Goal: Task Accomplishment & Management: Manage account settings

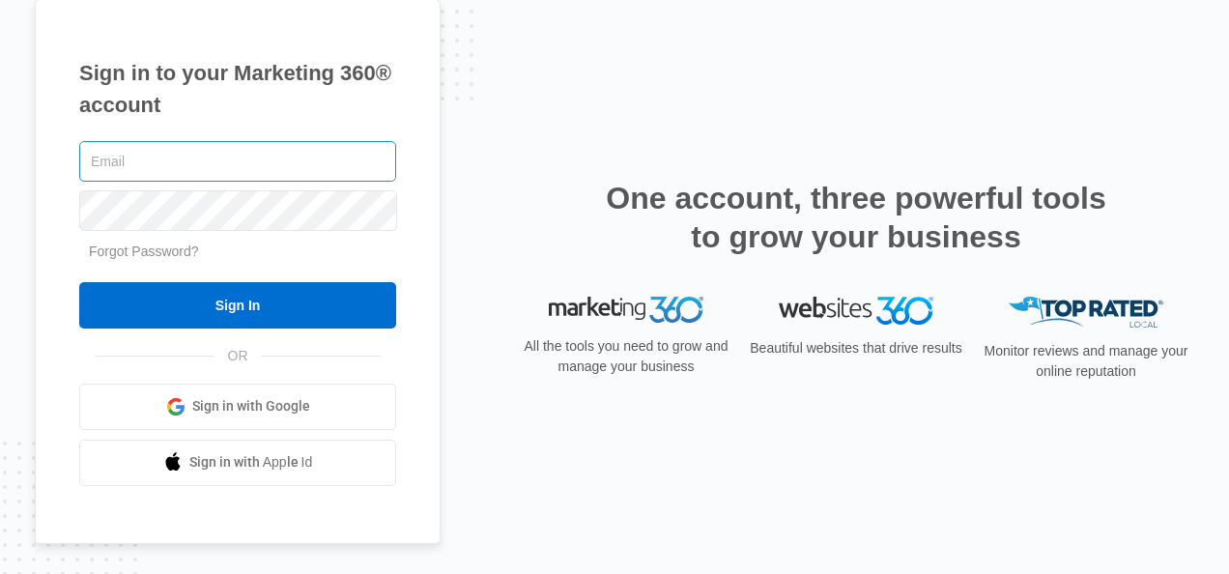
click at [184, 156] on input "text" at bounding box center [237, 161] width 317 height 41
type input "[EMAIL_ADDRESS][DOMAIN_NAME]"
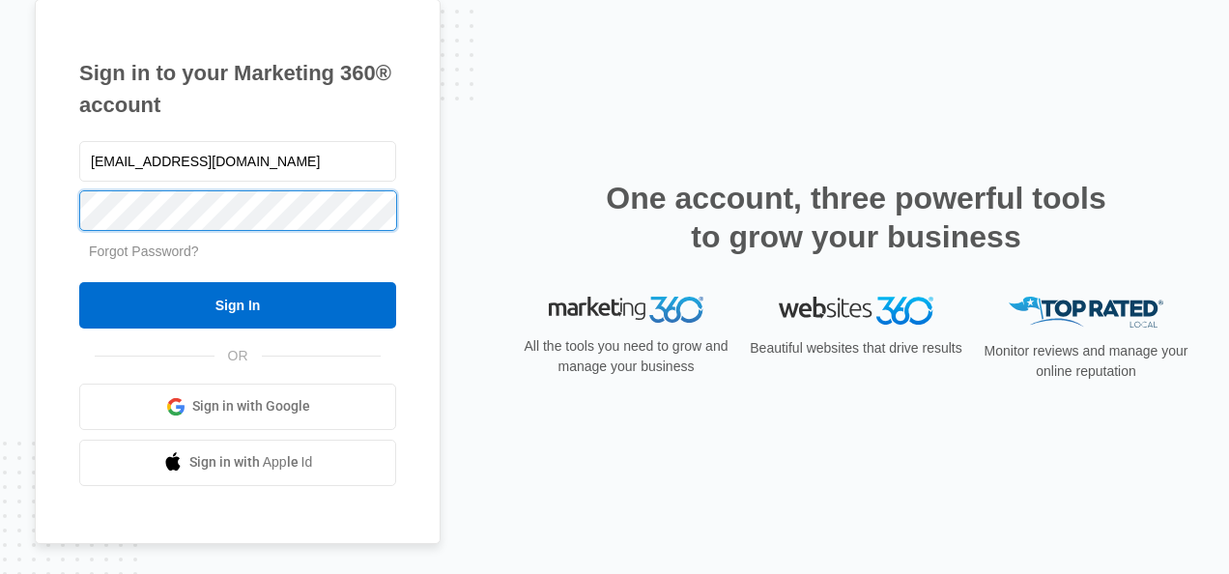
click at [58, 234] on div "Sign in to your Marketing 360® account charnnelsdellis@gmail.com Forgot Passwor…" at bounding box center [238, 271] width 406 height 545
click at [79, 282] on input "Sign In" at bounding box center [237, 305] width 317 height 46
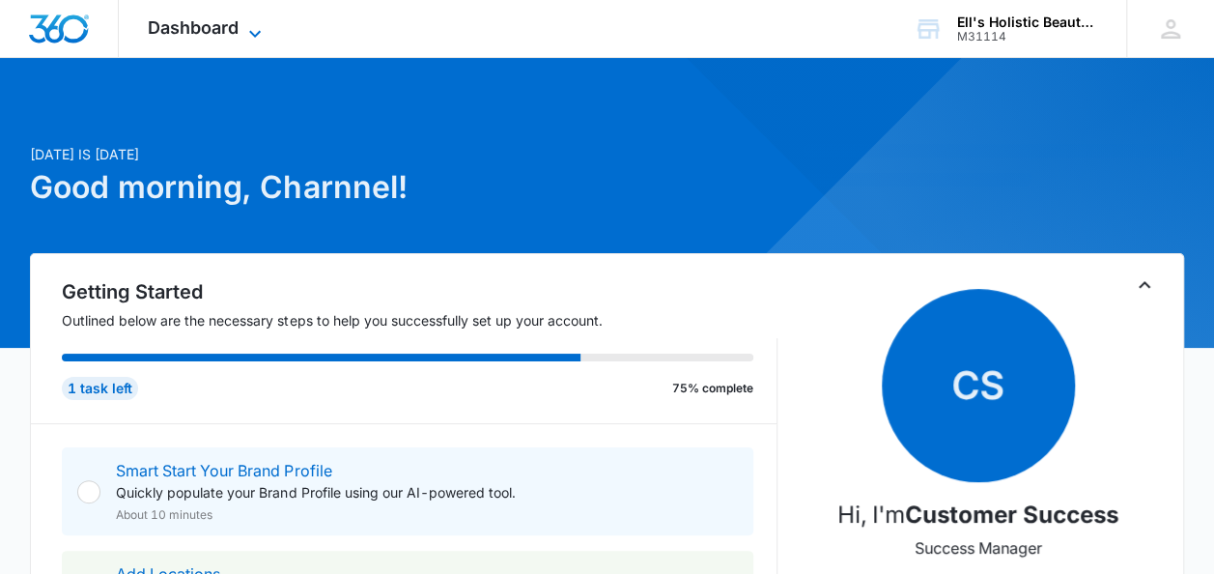
click at [258, 29] on icon at bounding box center [254, 33] width 23 height 23
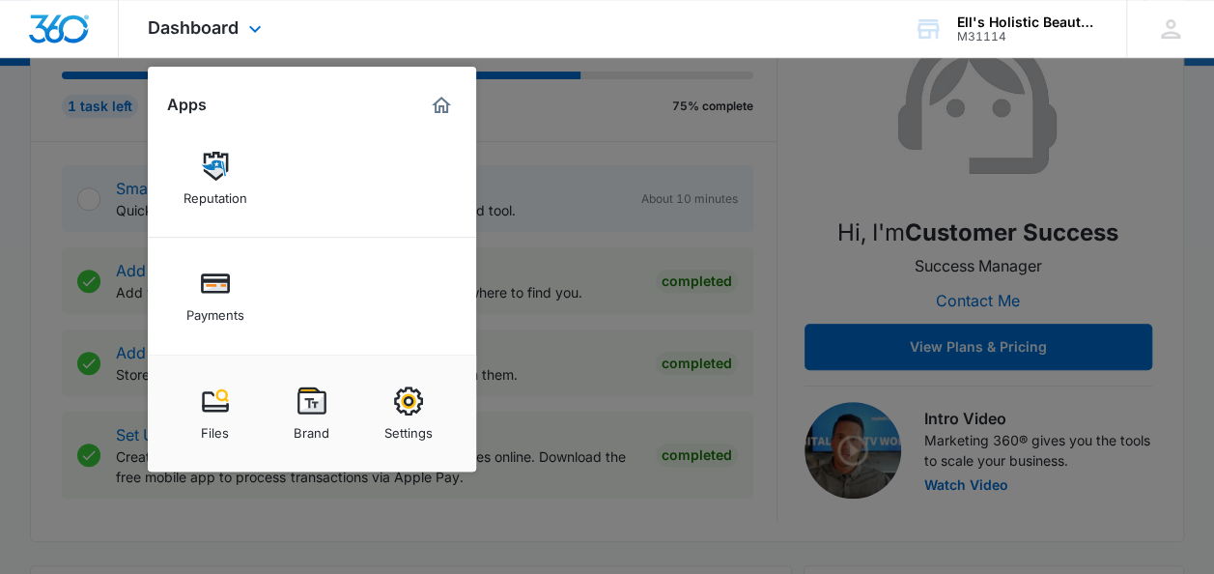
scroll to position [290, 0]
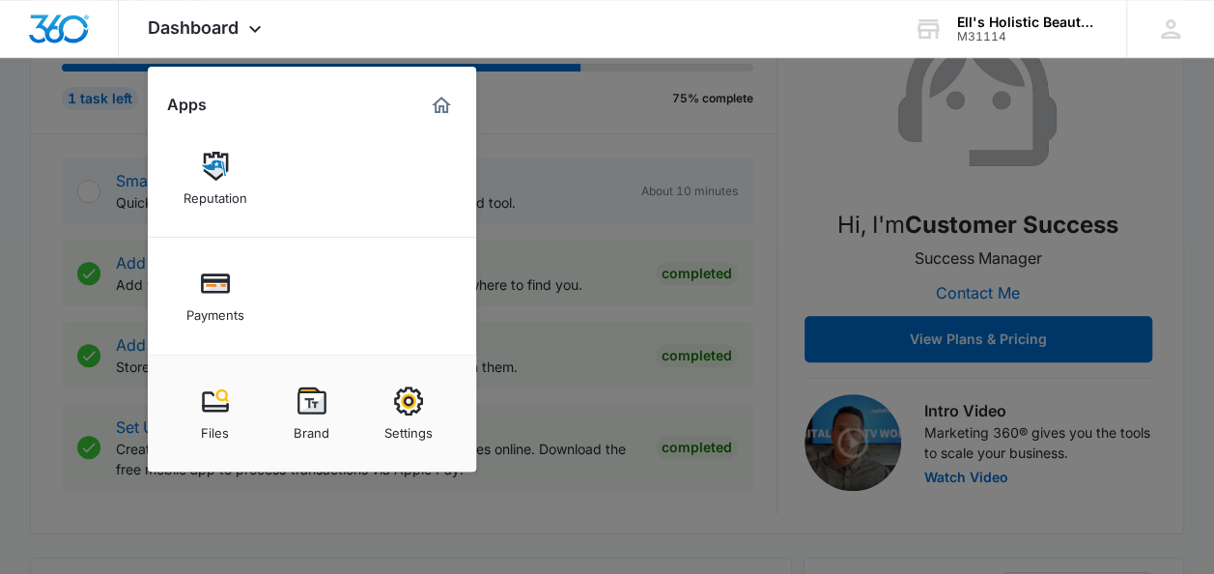
click at [771, 428] on div at bounding box center [607, 287] width 1214 height 574
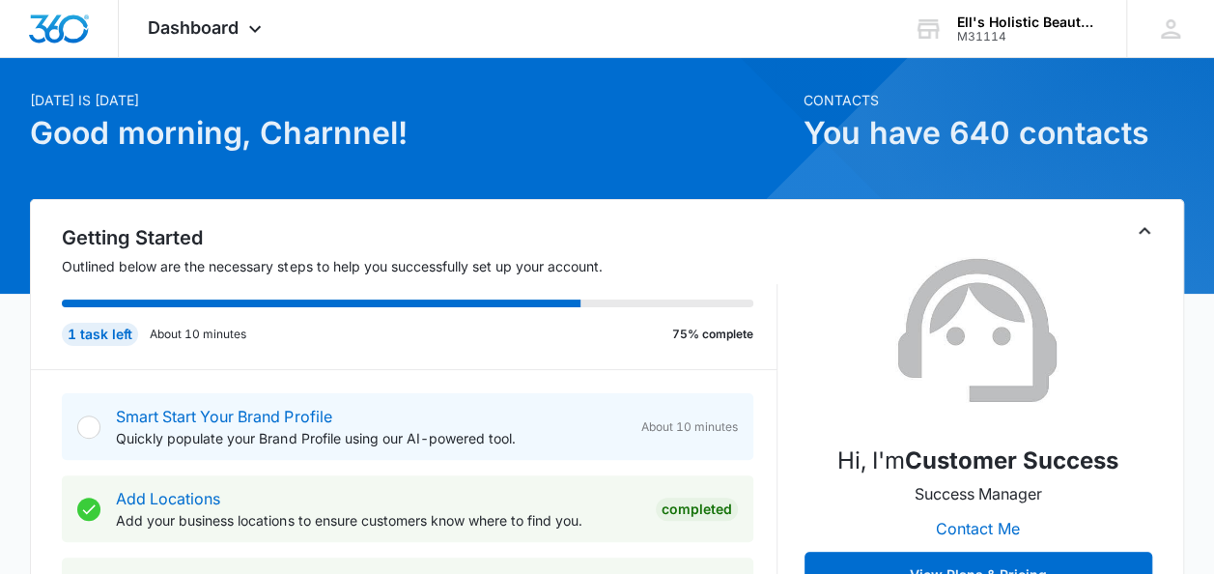
scroll to position [0, 0]
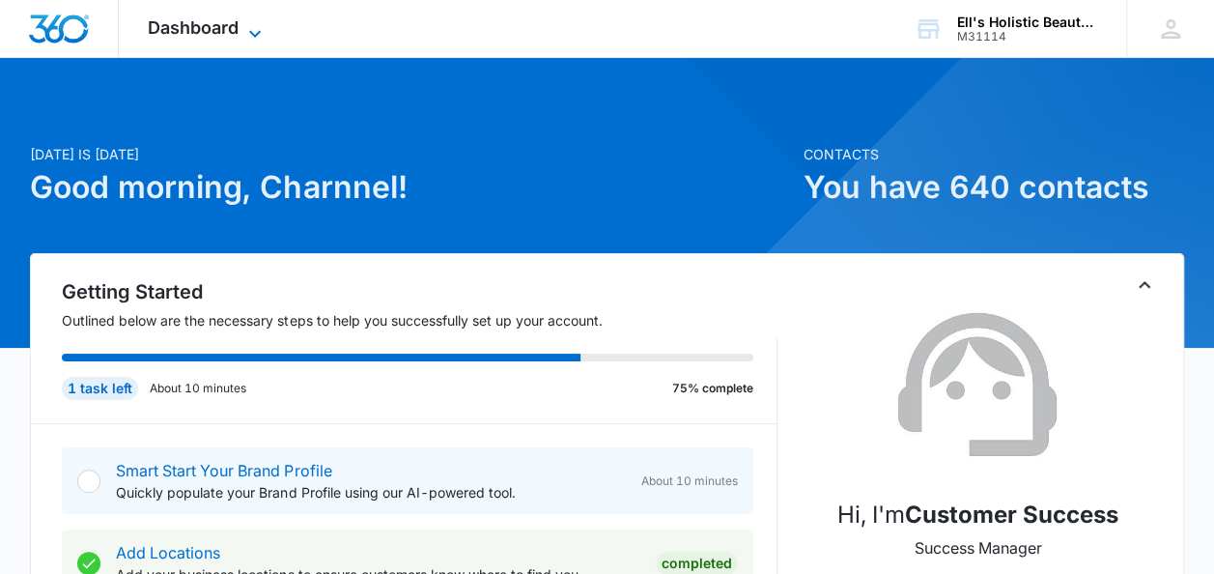
click at [199, 21] on span "Dashboard" at bounding box center [193, 27] width 91 height 20
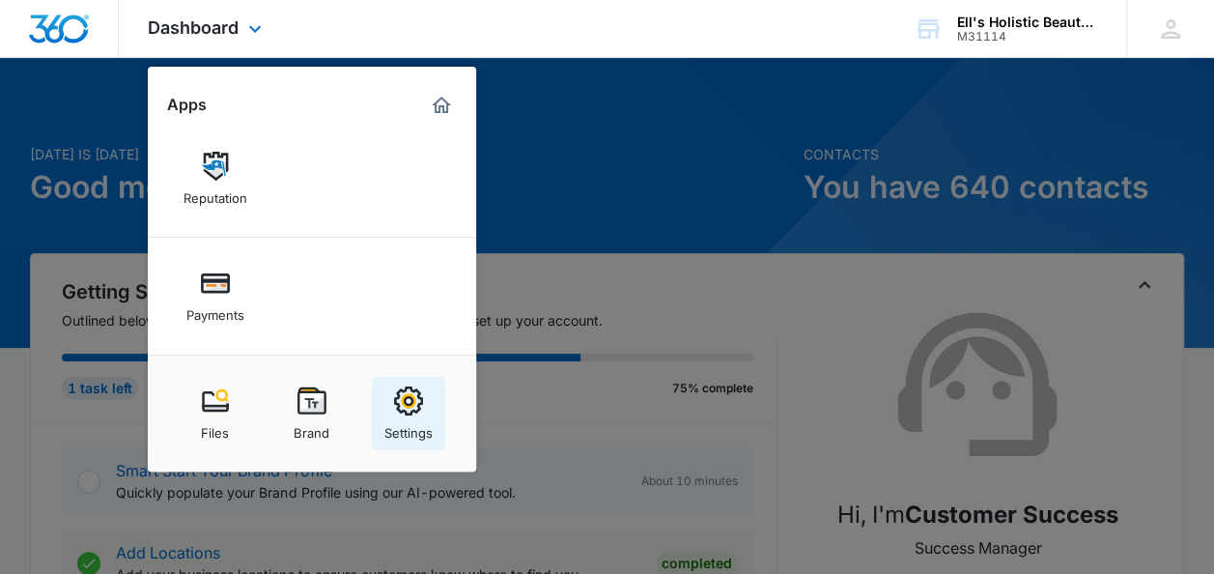
click at [412, 417] on div "Settings" at bounding box center [409, 427] width 48 height 25
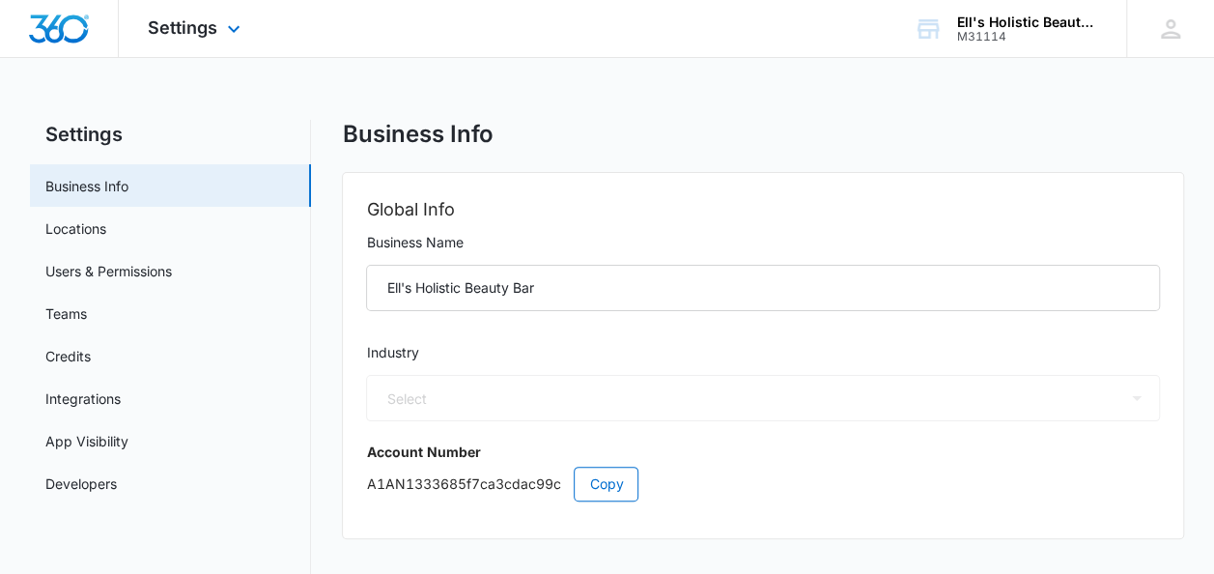
select select "45"
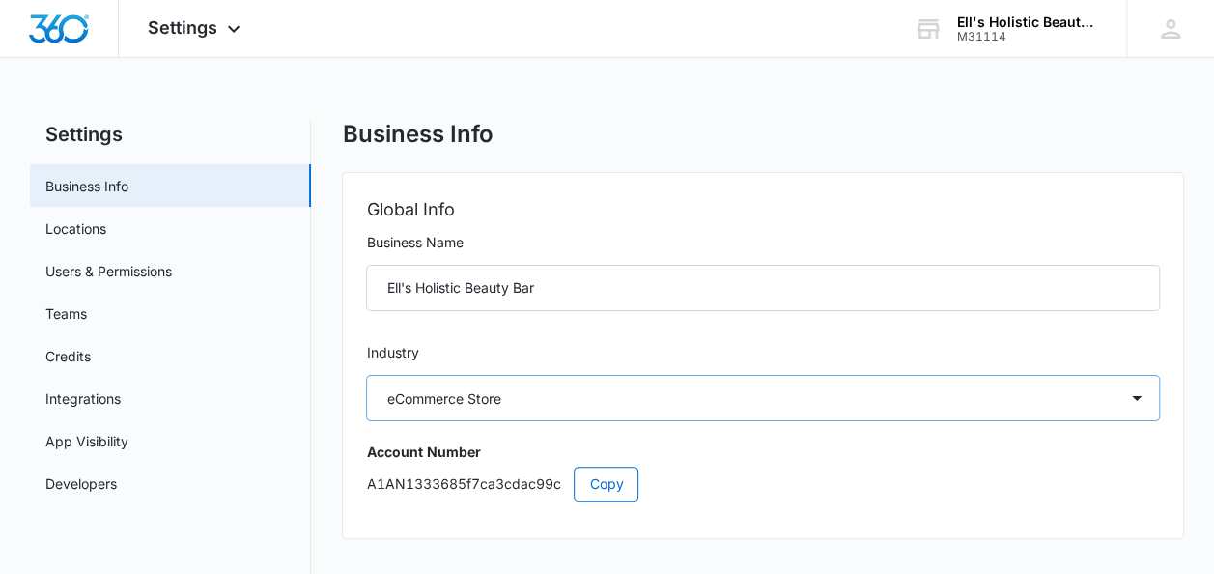
select select "US"
select select "America/Los_Angeles"
click at [88, 480] on link "Developers" at bounding box center [80, 483] width 71 height 20
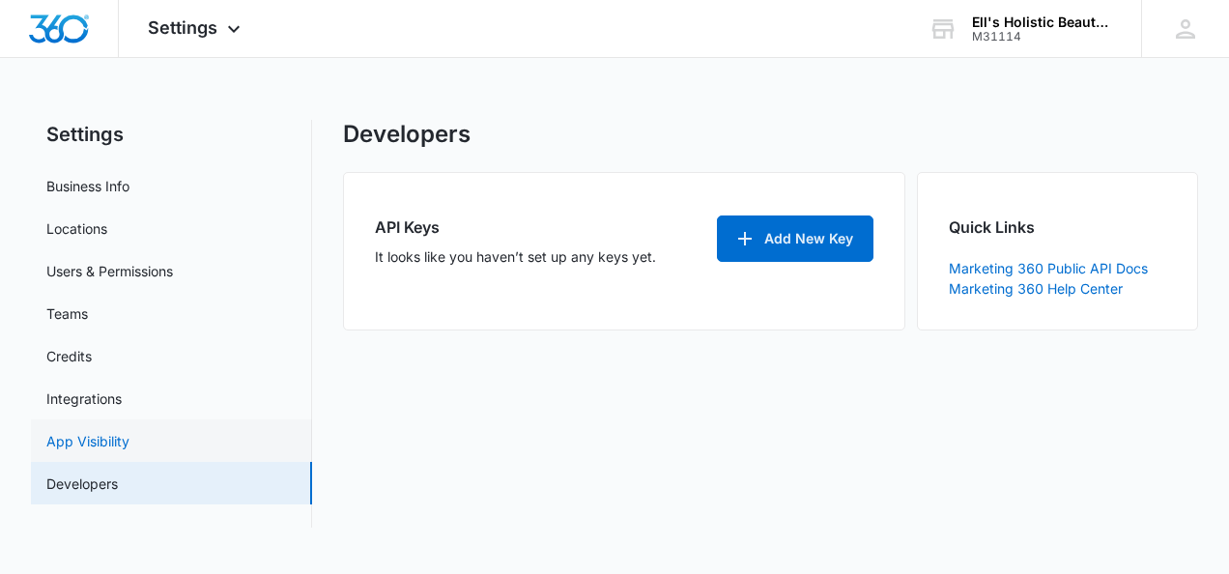
click at [92, 431] on link "App Visibility" at bounding box center [87, 441] width 83 height 20
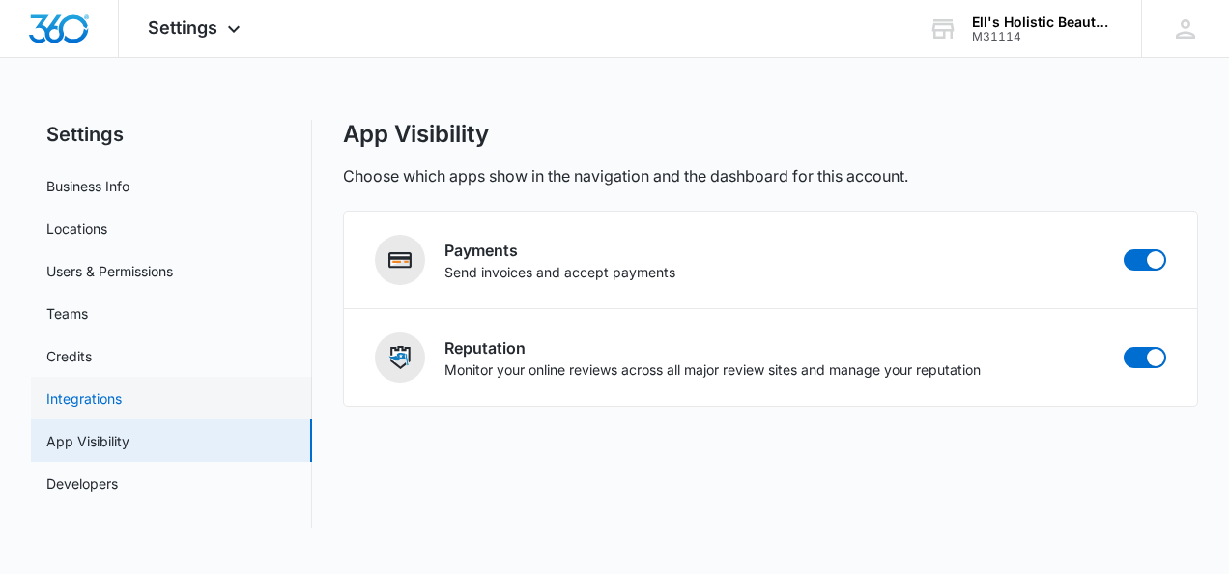
click at [81, 395] on link "Integrations" at bounding box center [83, 398] width 75 height 20
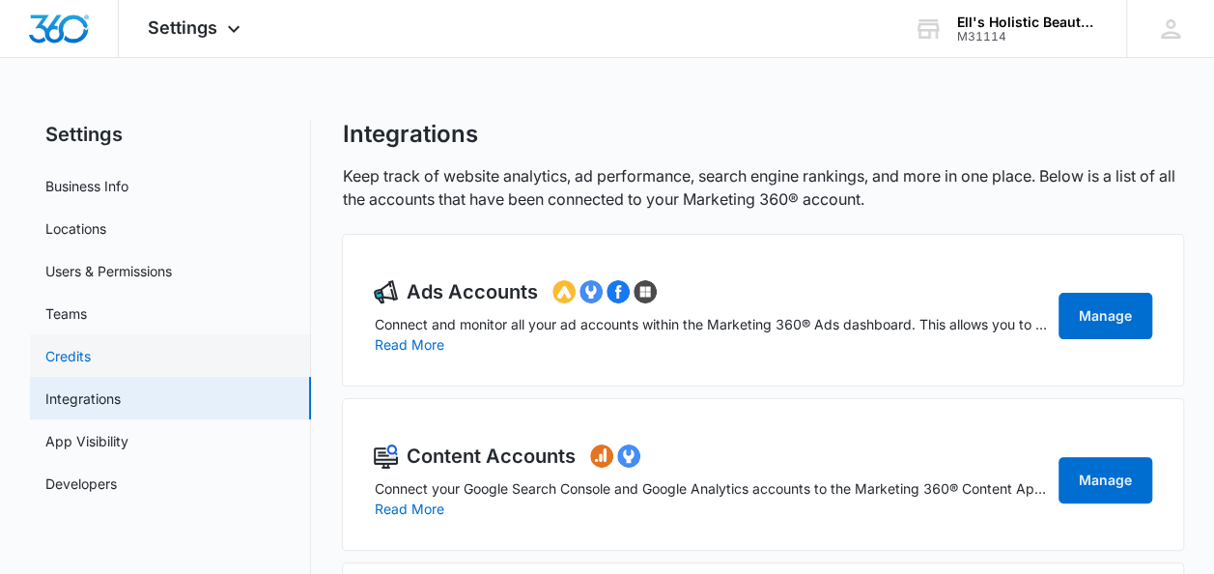
click at [73, 354] on link "Credits" at bounding box center [67, 356] width 45 height 20
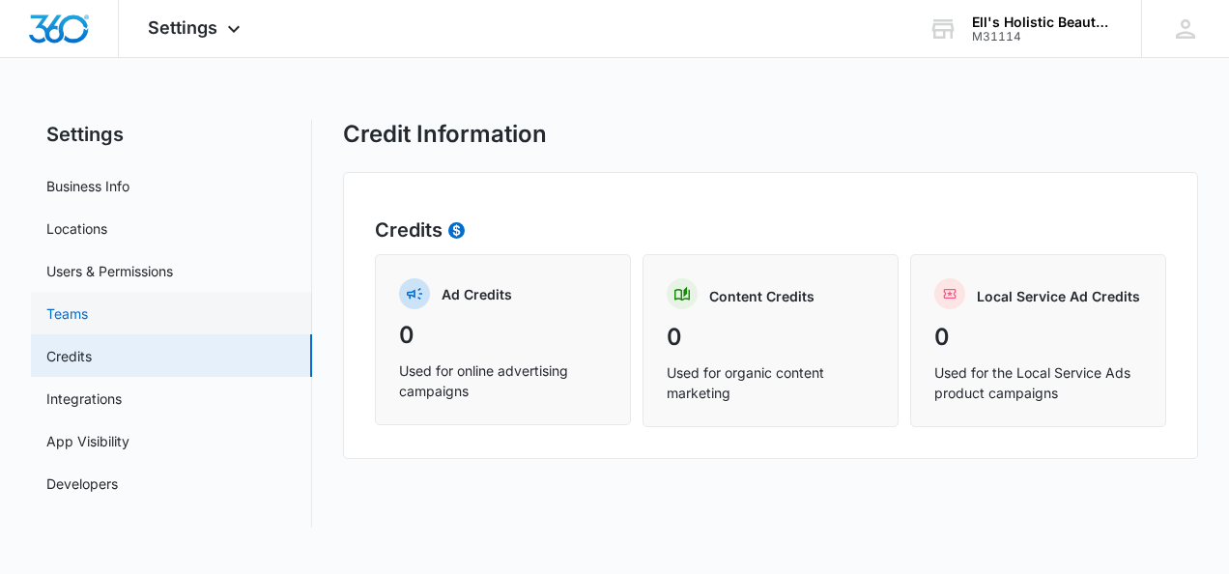
click at [76, 313] on link "Teams" at bounding box center [67, 313] width 42 height 20
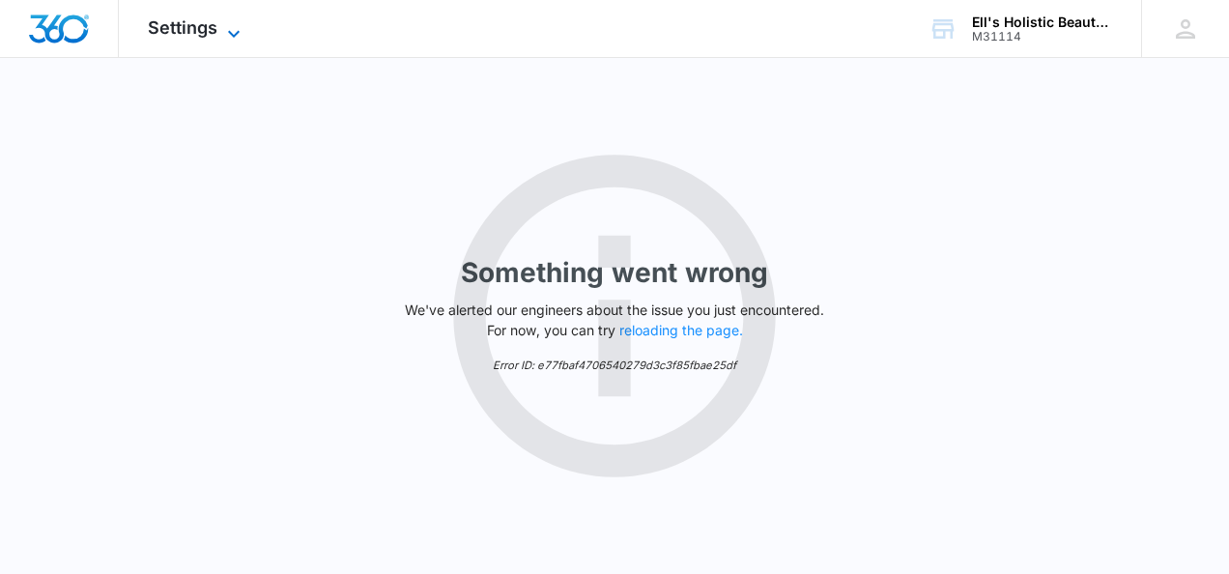
click at [223, 22] on icon at bounding box center [233, 33] width 23 height 23
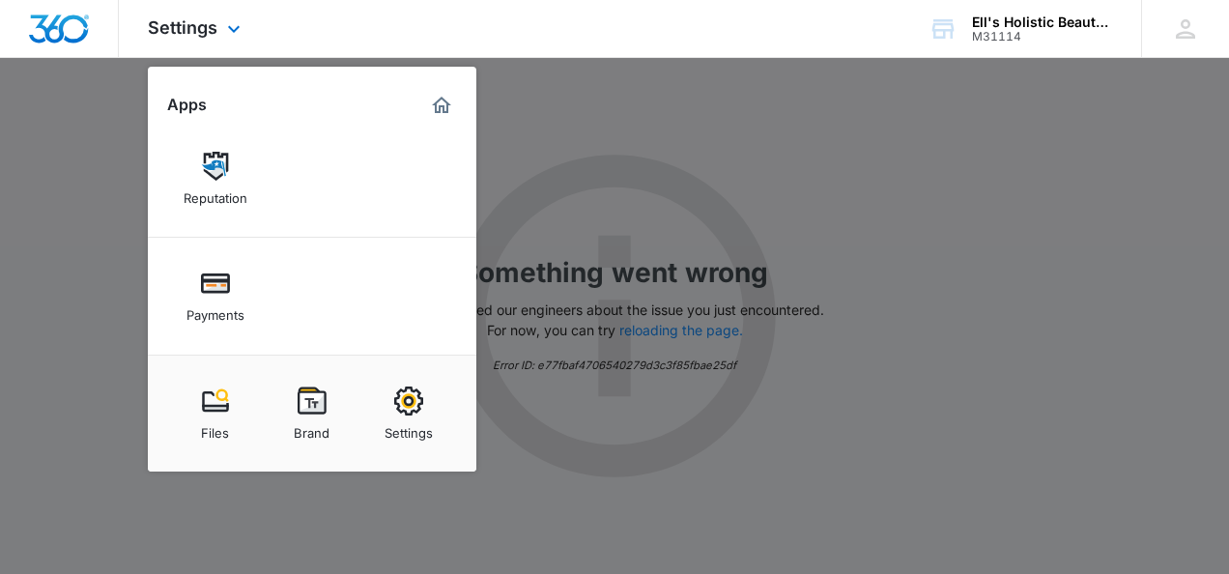
click at [50, 27] on img "Dashboard" at bounding box center [59, 28] width 62 height 29
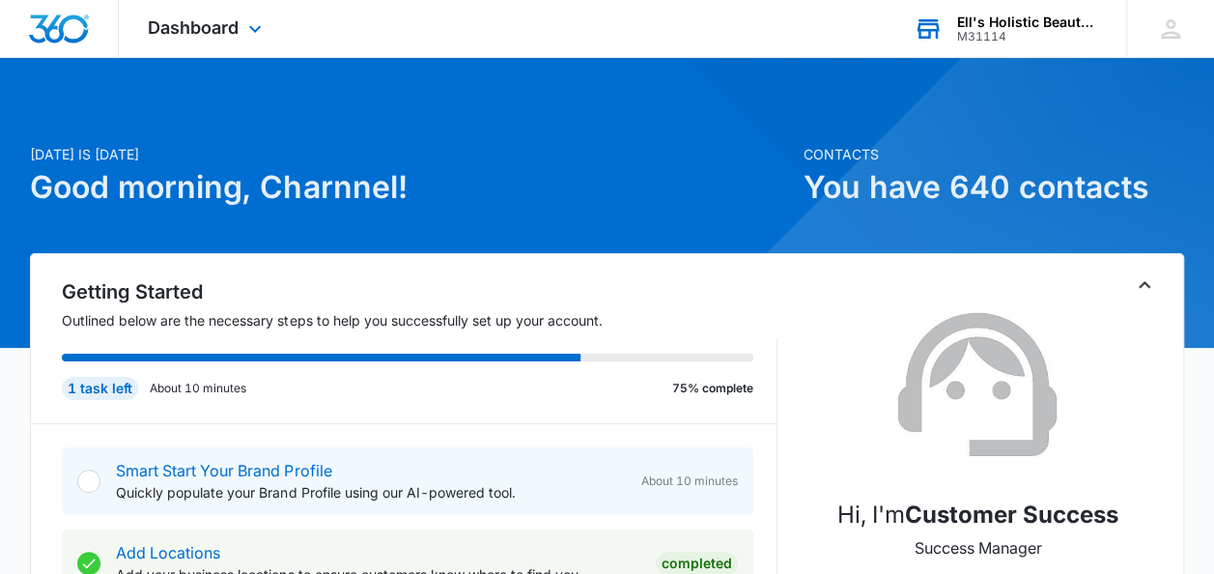
click at [1011, 30] on div "M31114" at bounding box center [1027, 37] width 141 height 14
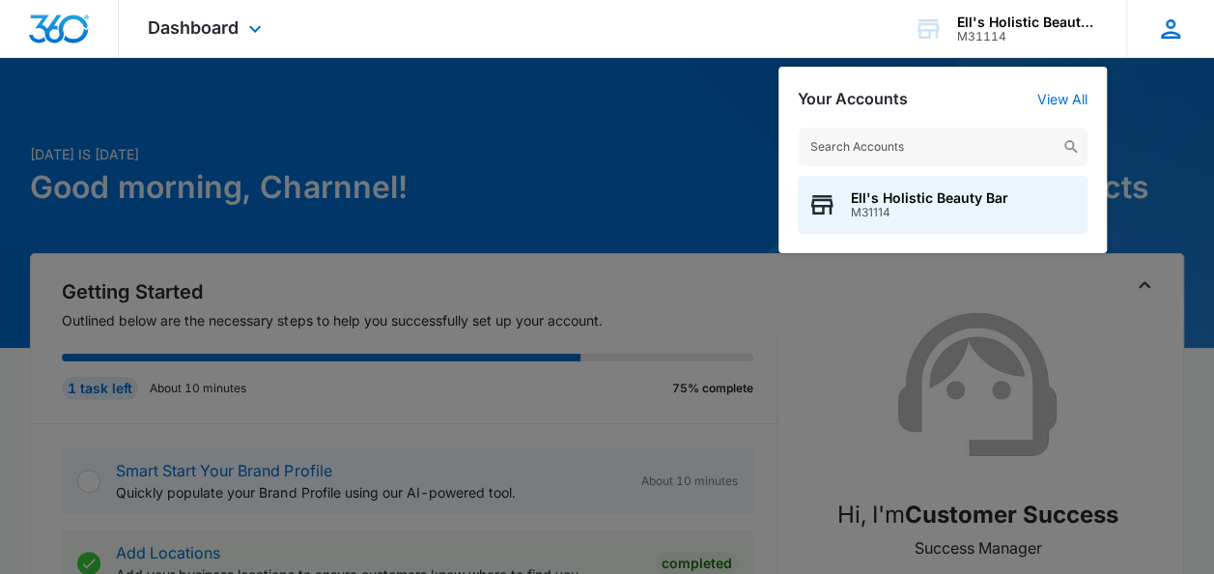
click at [1169, 36] on icon at bounding box center [1170, 28] width 29 height 29
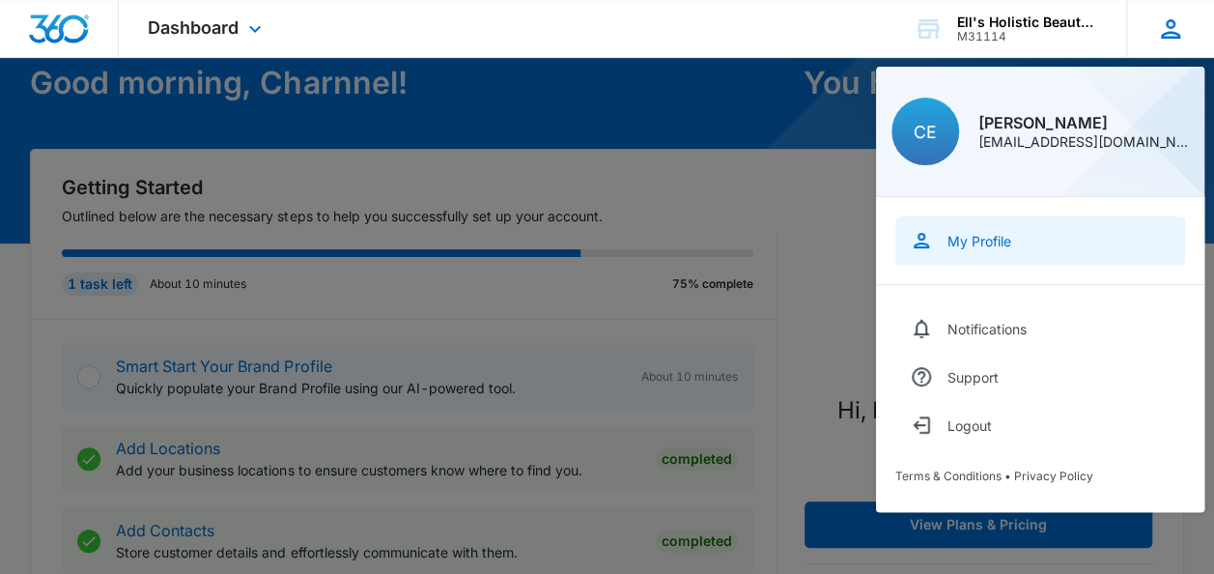
scroll to position [193, 0]
